Goal: Task Accomplishment & Management: Manage account settings

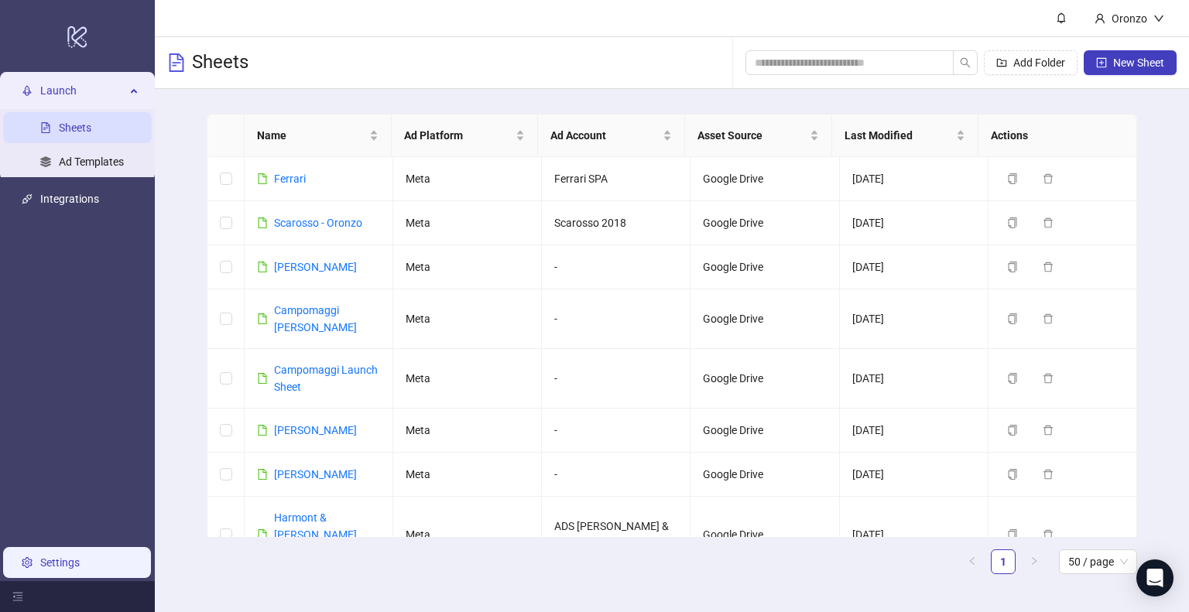
click at [56, 559] on link "Settings" at bounding box center [59, 562] width 39 height 12
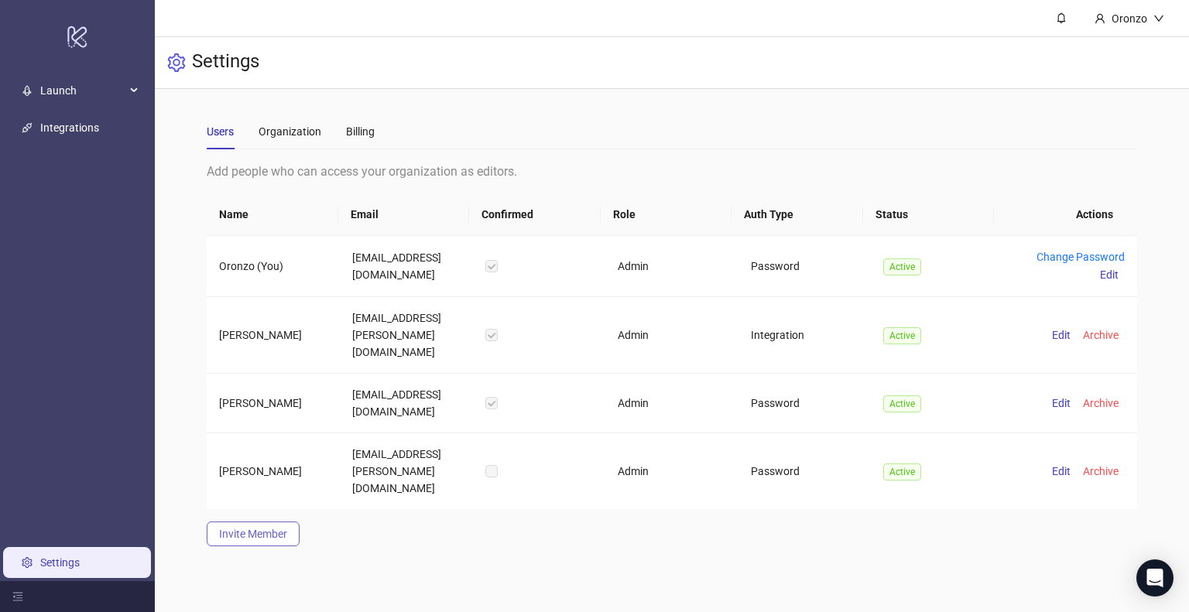
click at [279, 528] on span "Invite Member" at bounding box center [253, 534] width 68 height 12
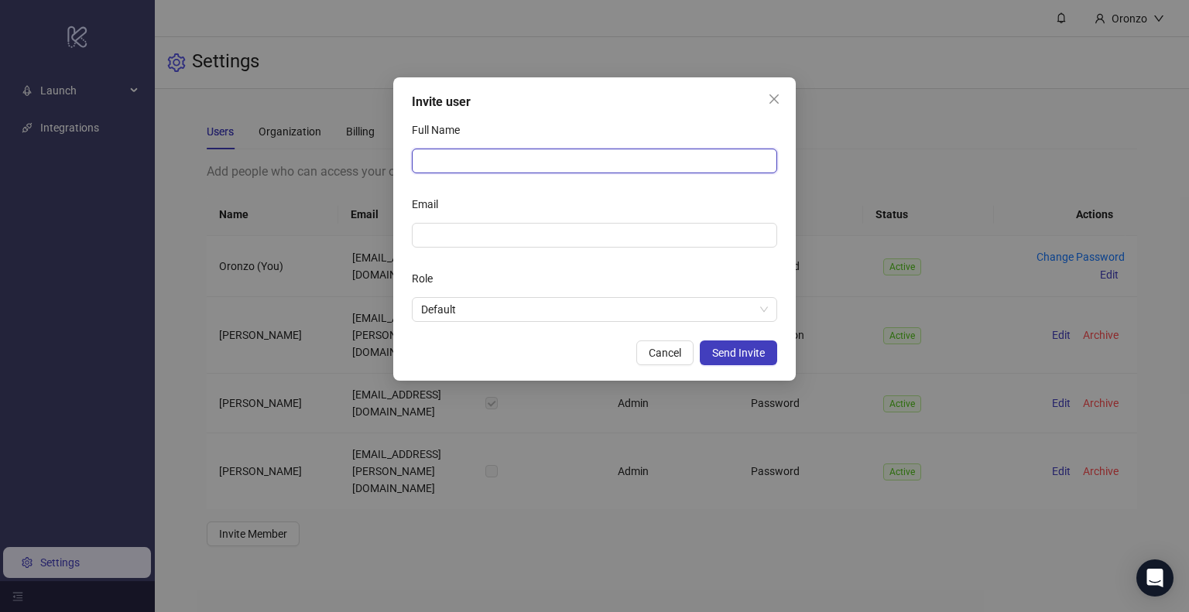
click at [510, 169] on input "Full Name" at bounding box center [594, 161] width 365 height 25
type input "**********"
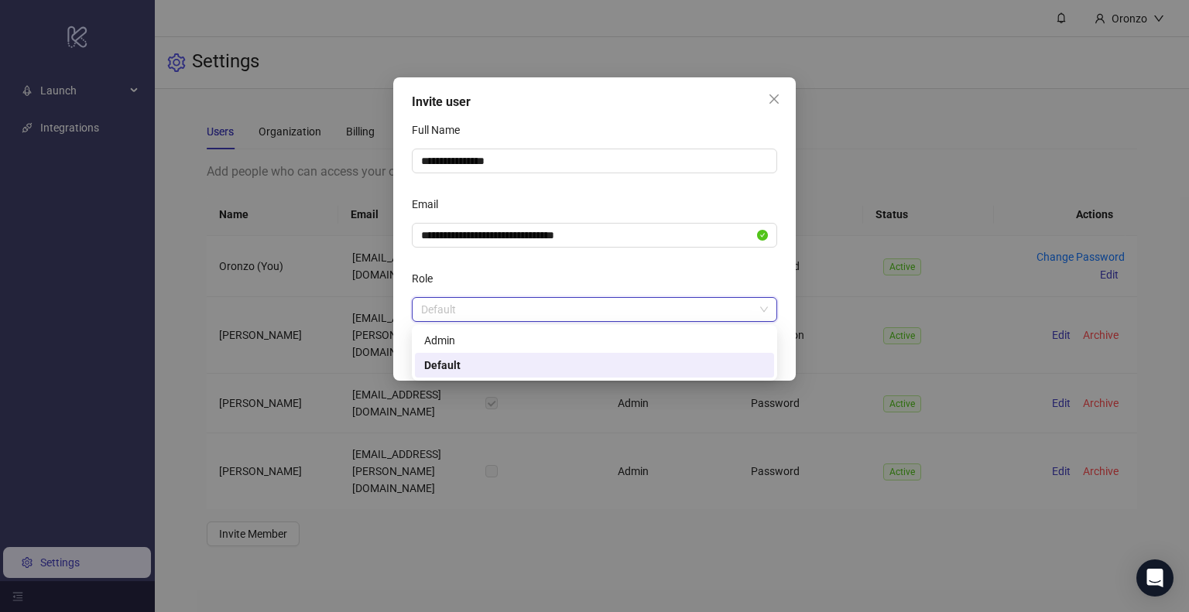
click at [480, 306] on span "Default" at bounding box center [594, 309] width 347 height 23
click at [473, 364] on div "Default" at bounding box center [594, 365] width 340 height 17
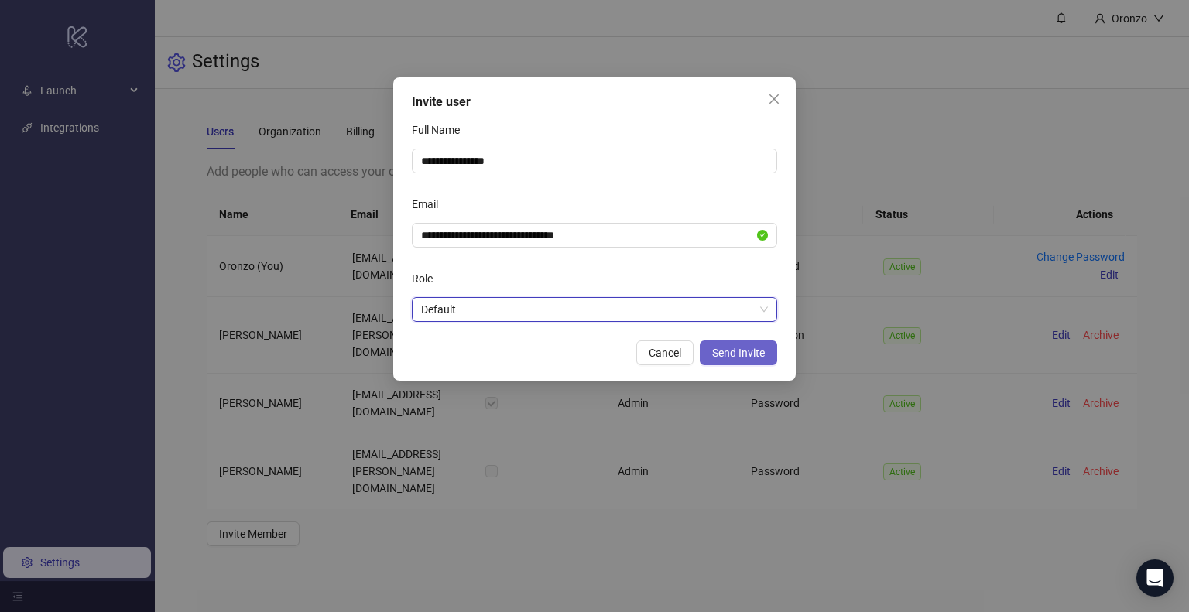
click at [712, 345] on button "Send Invite" at bounding box center [738, 352] width 77 height 25
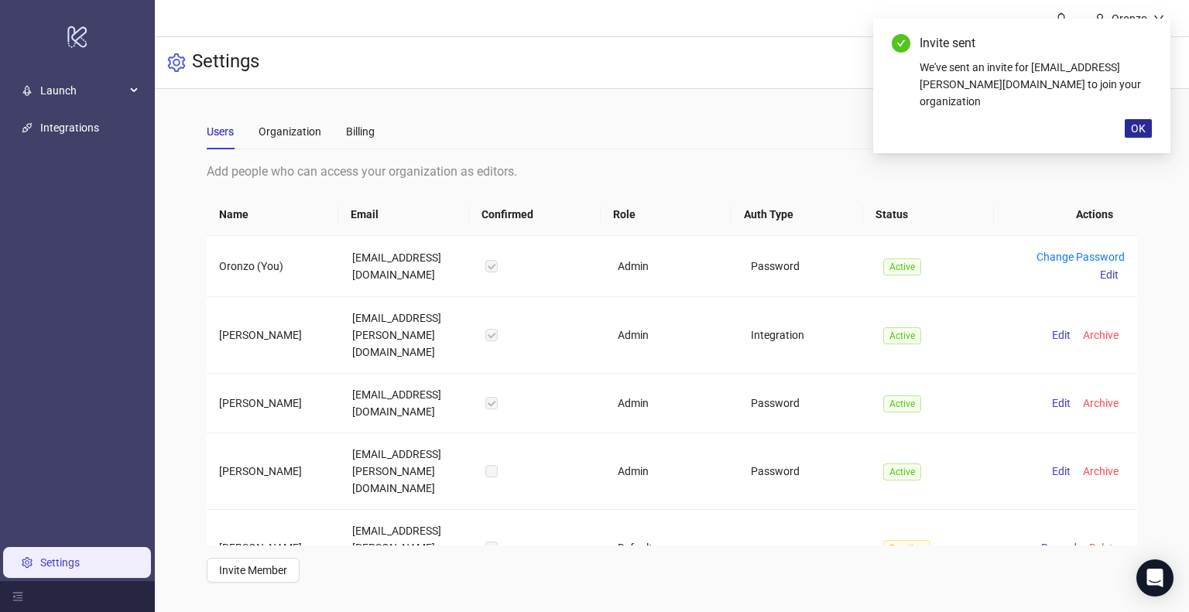
click at [1139, 133] on span "OK" at bounding box center [1138, 128] width 15 height 12
